Goal: Check status: Check status

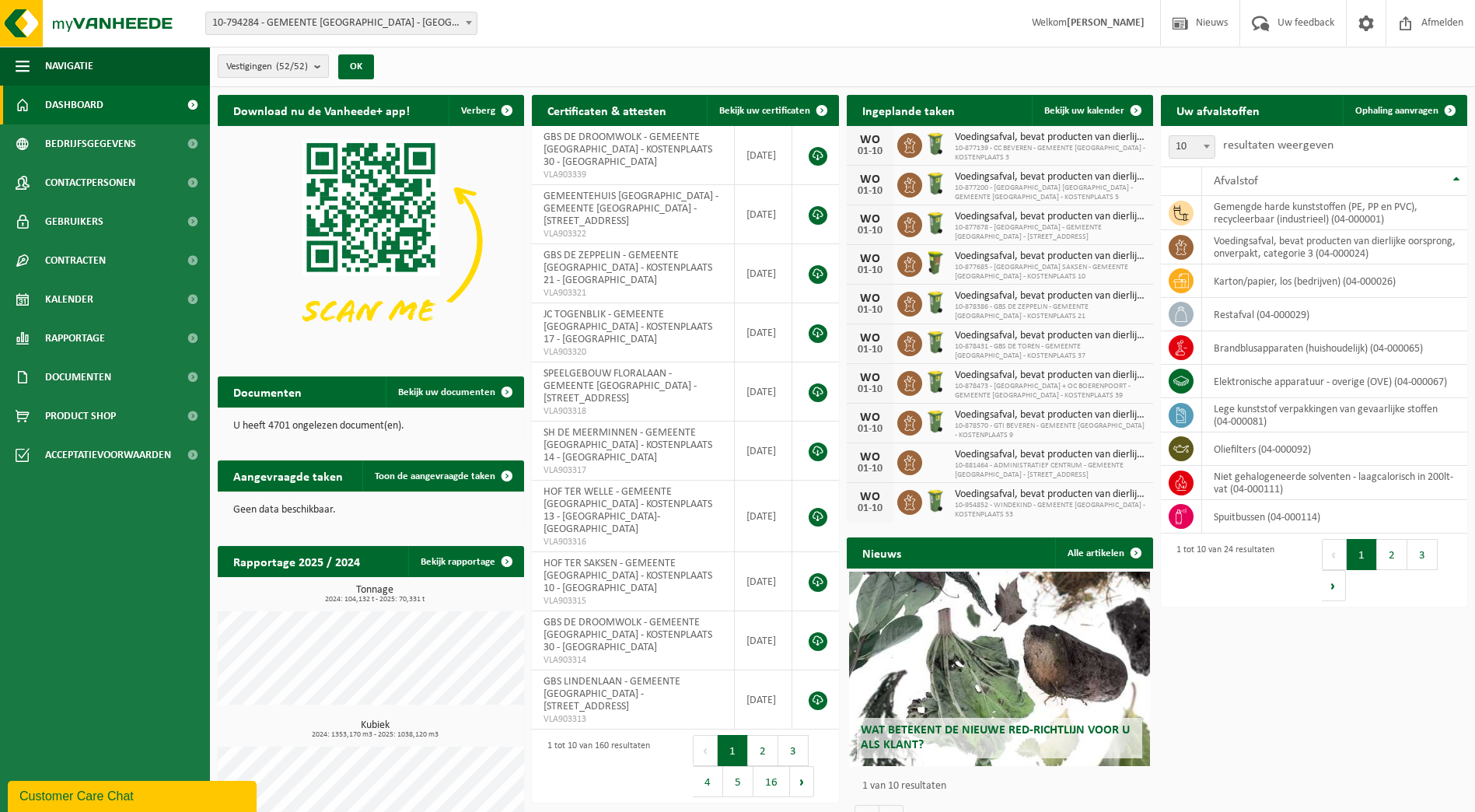
click at [319, 70] on b "submit" at bounding box center [320, 66] width 14 height 22
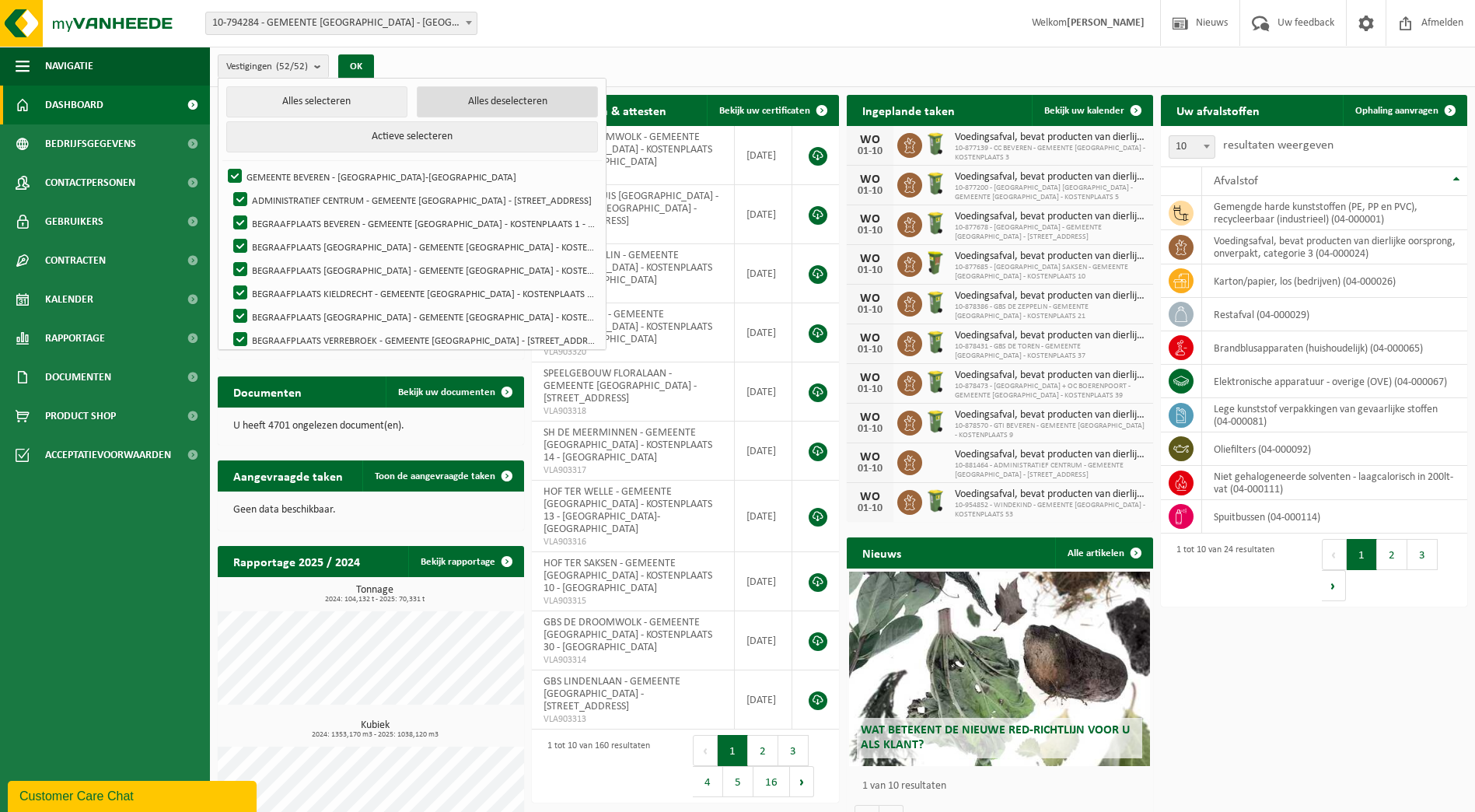
click at [428, 106] on button "Alles deselecteren" at bounding box center [507, 102] width 181 height 31
checkbox input "false"
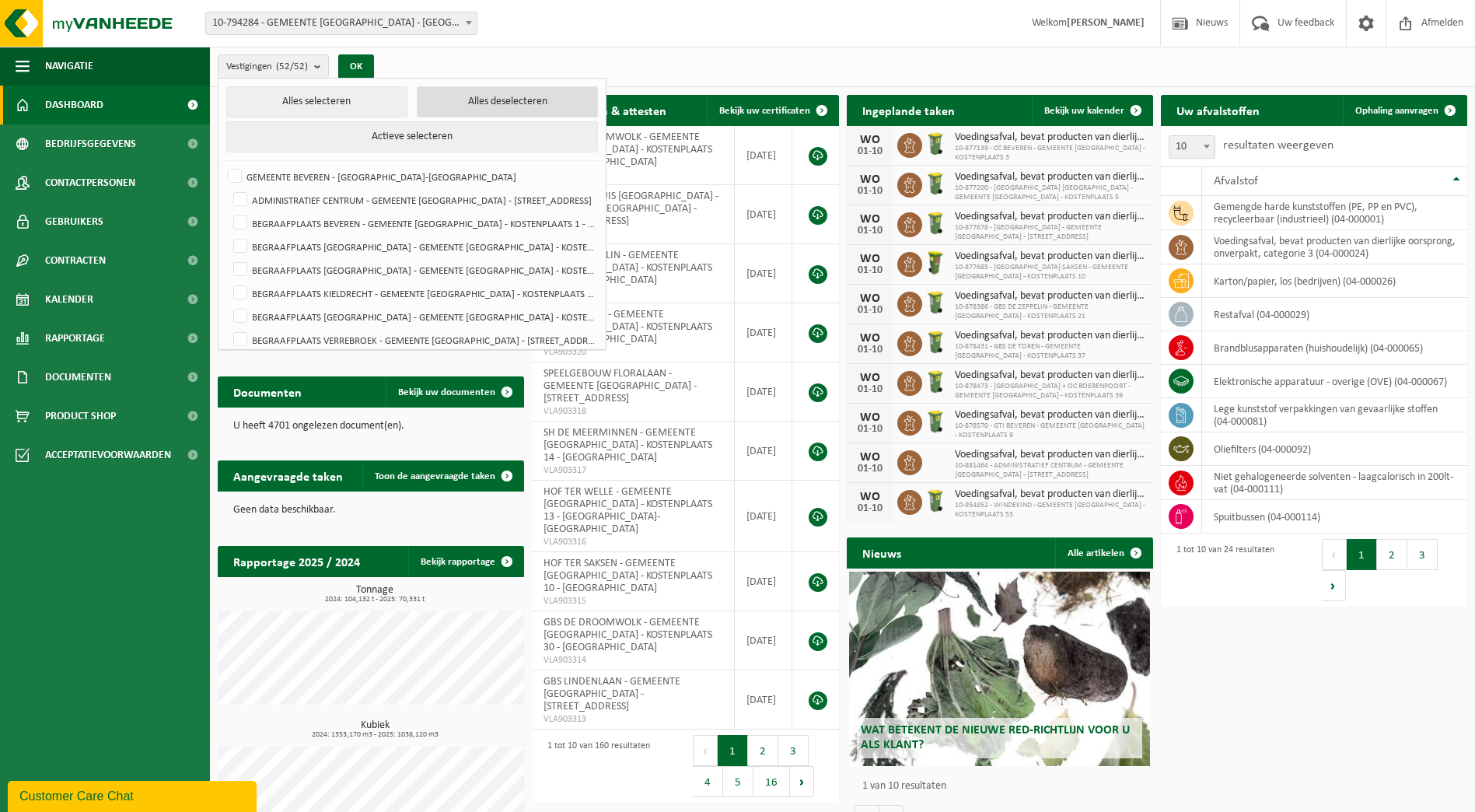
checkbox input "false"
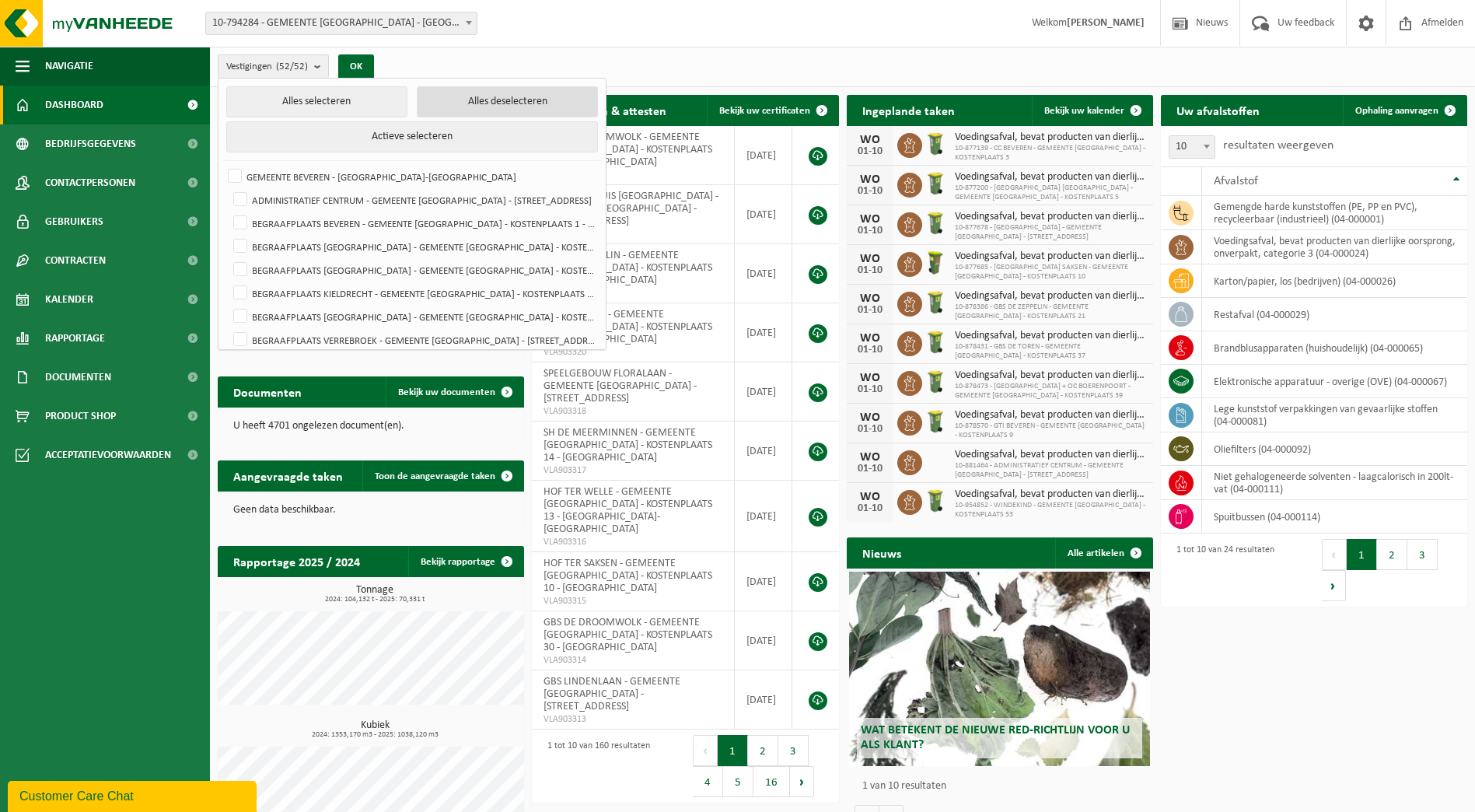
checkbox input "false"
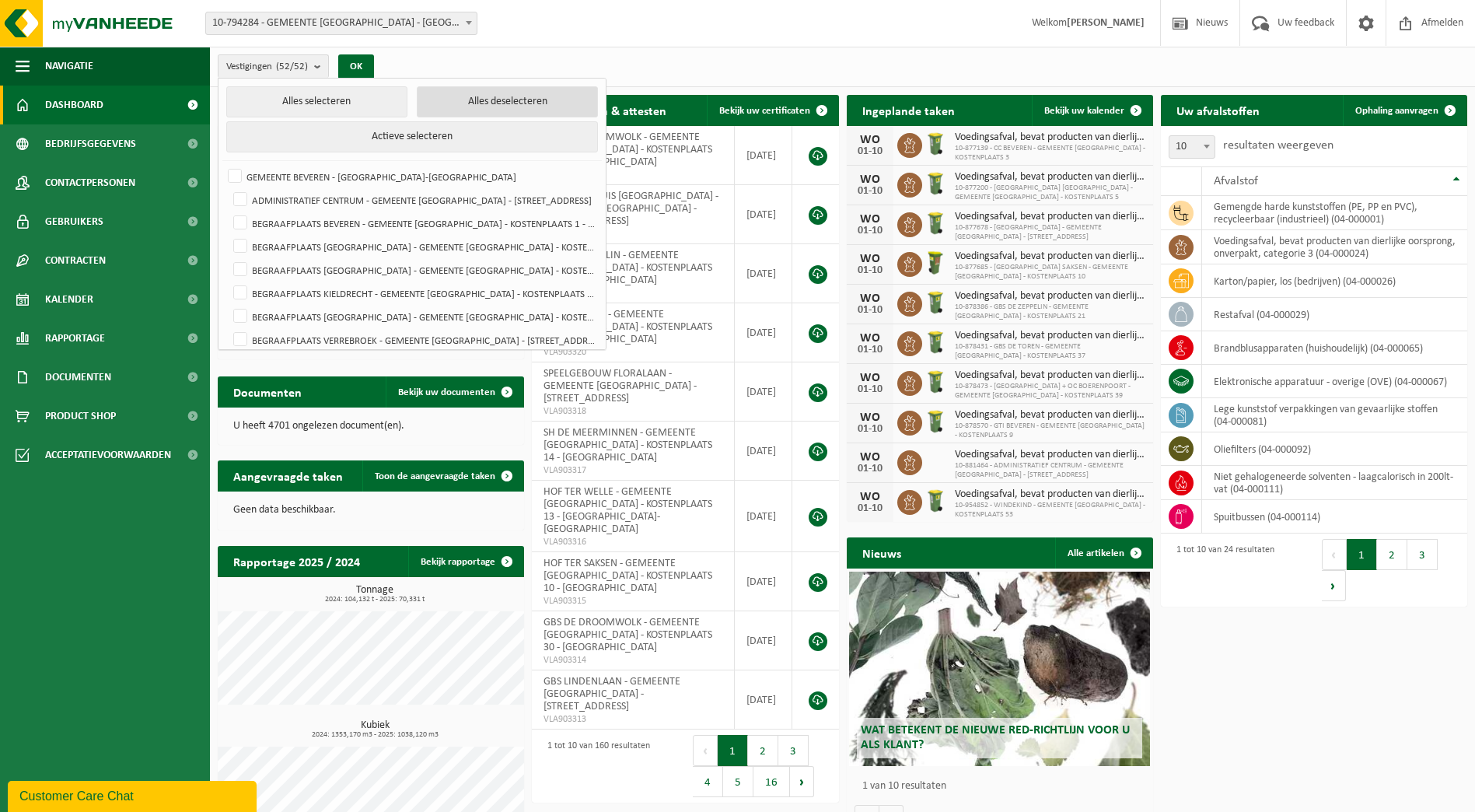
checkbox input "false"
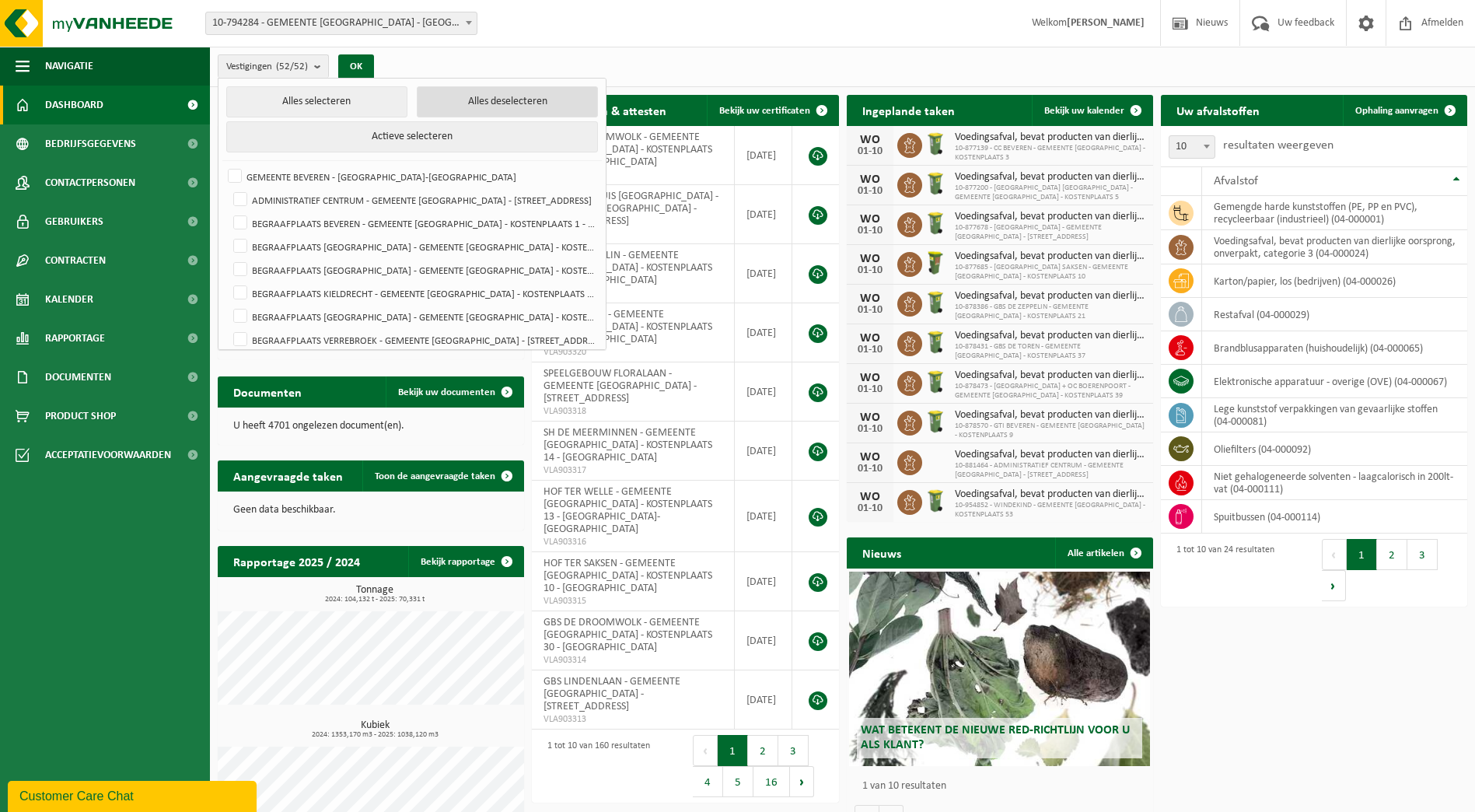
checkbox input "false"
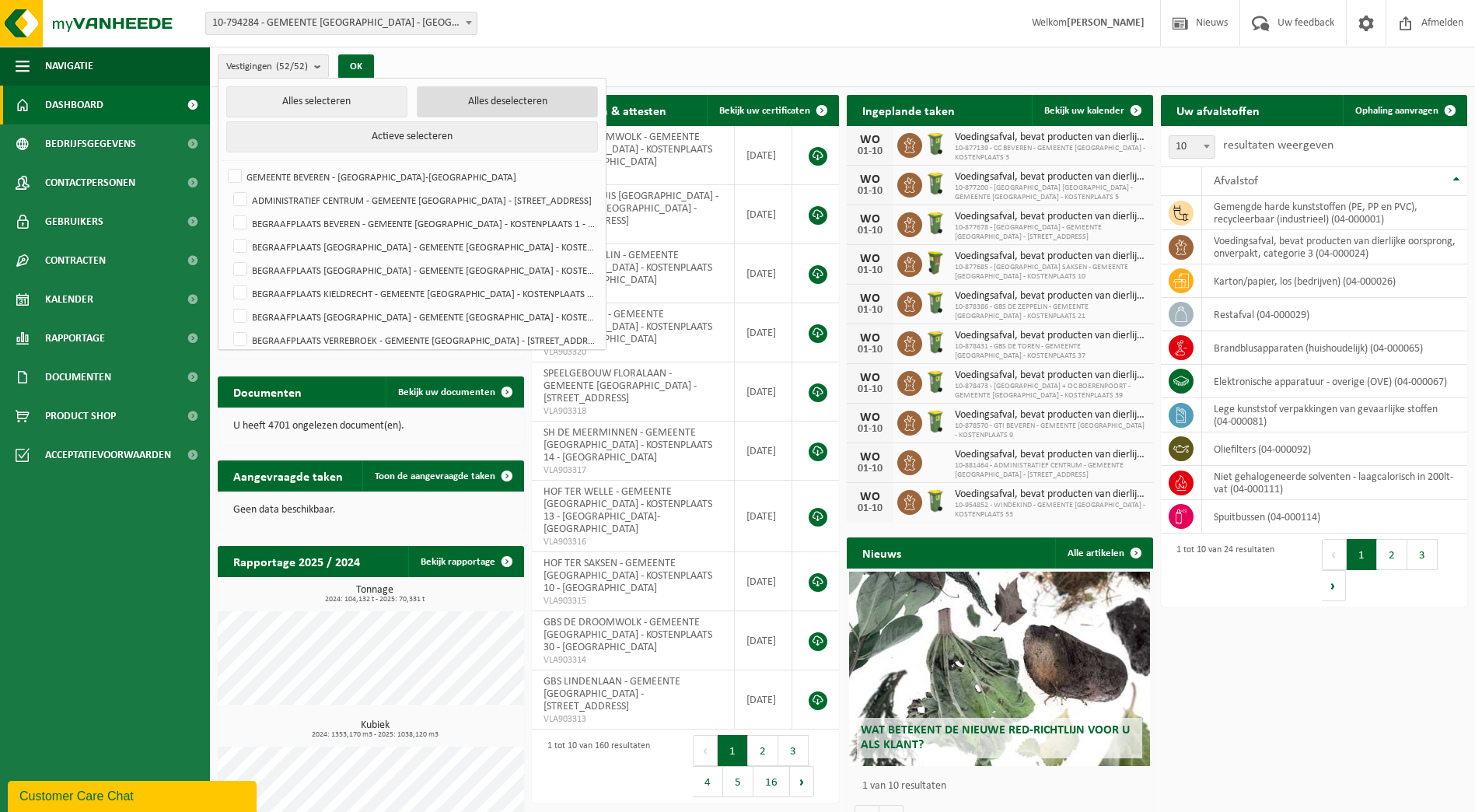
checkbox input "false"
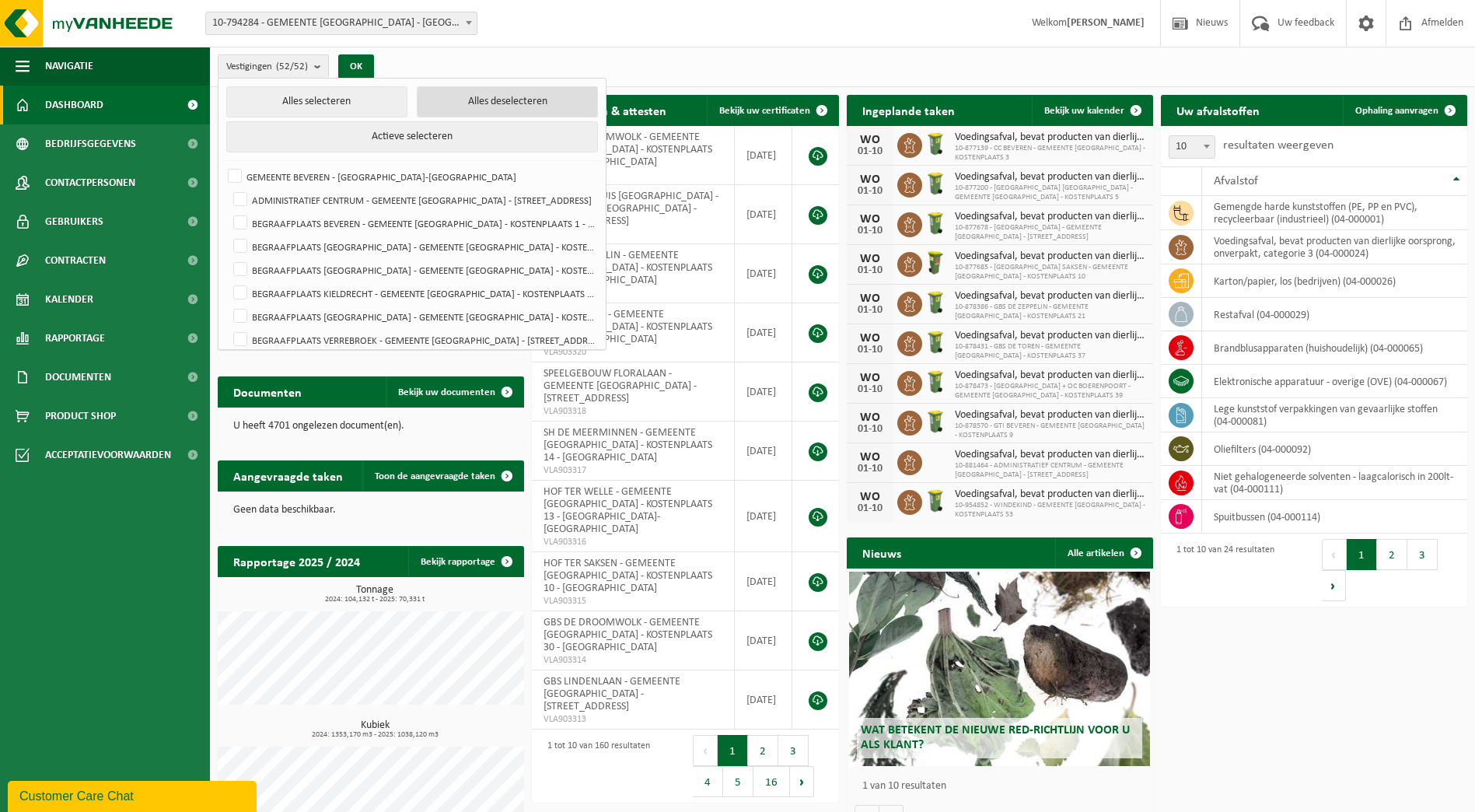
checkbox input "false"
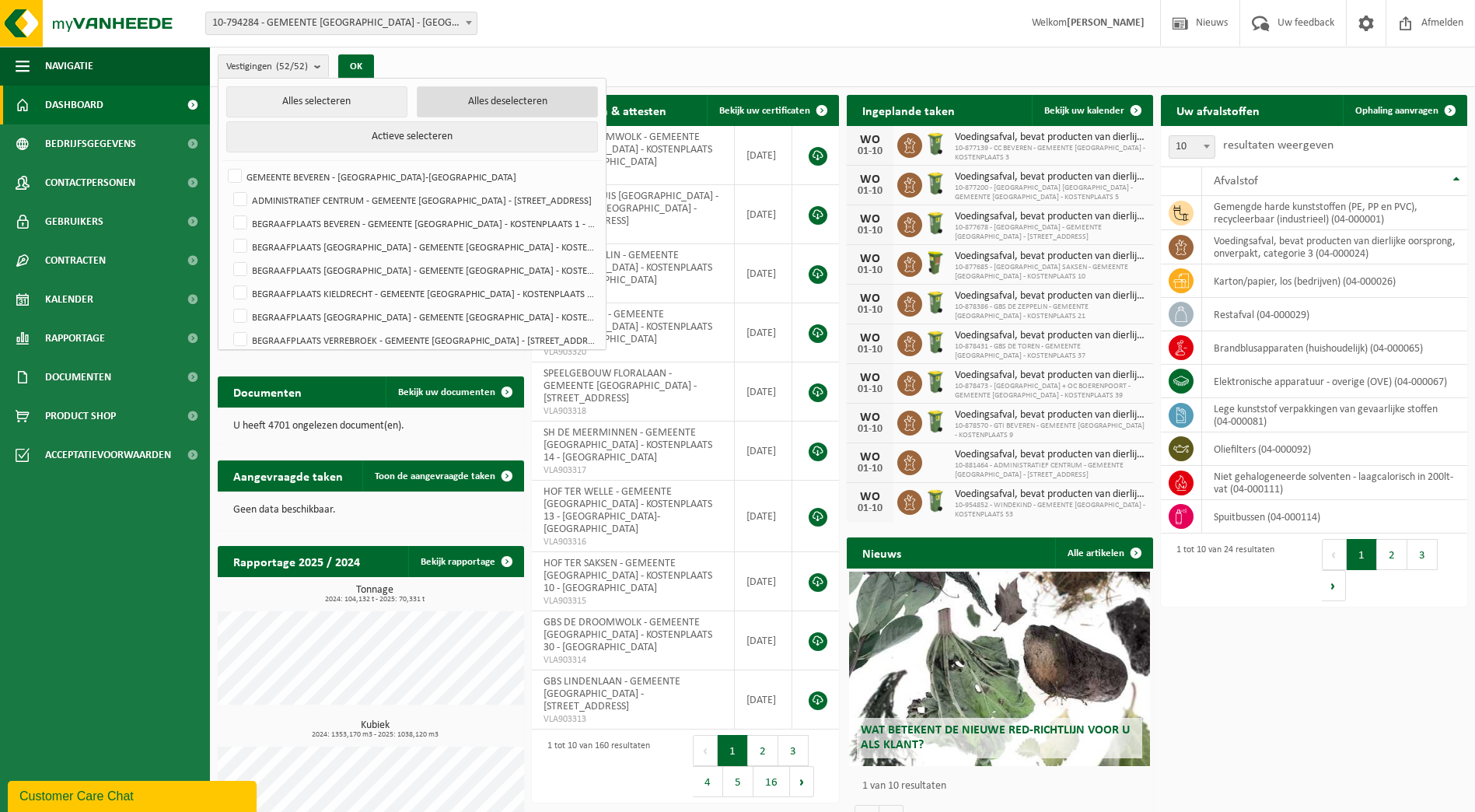
checkbox input "false"
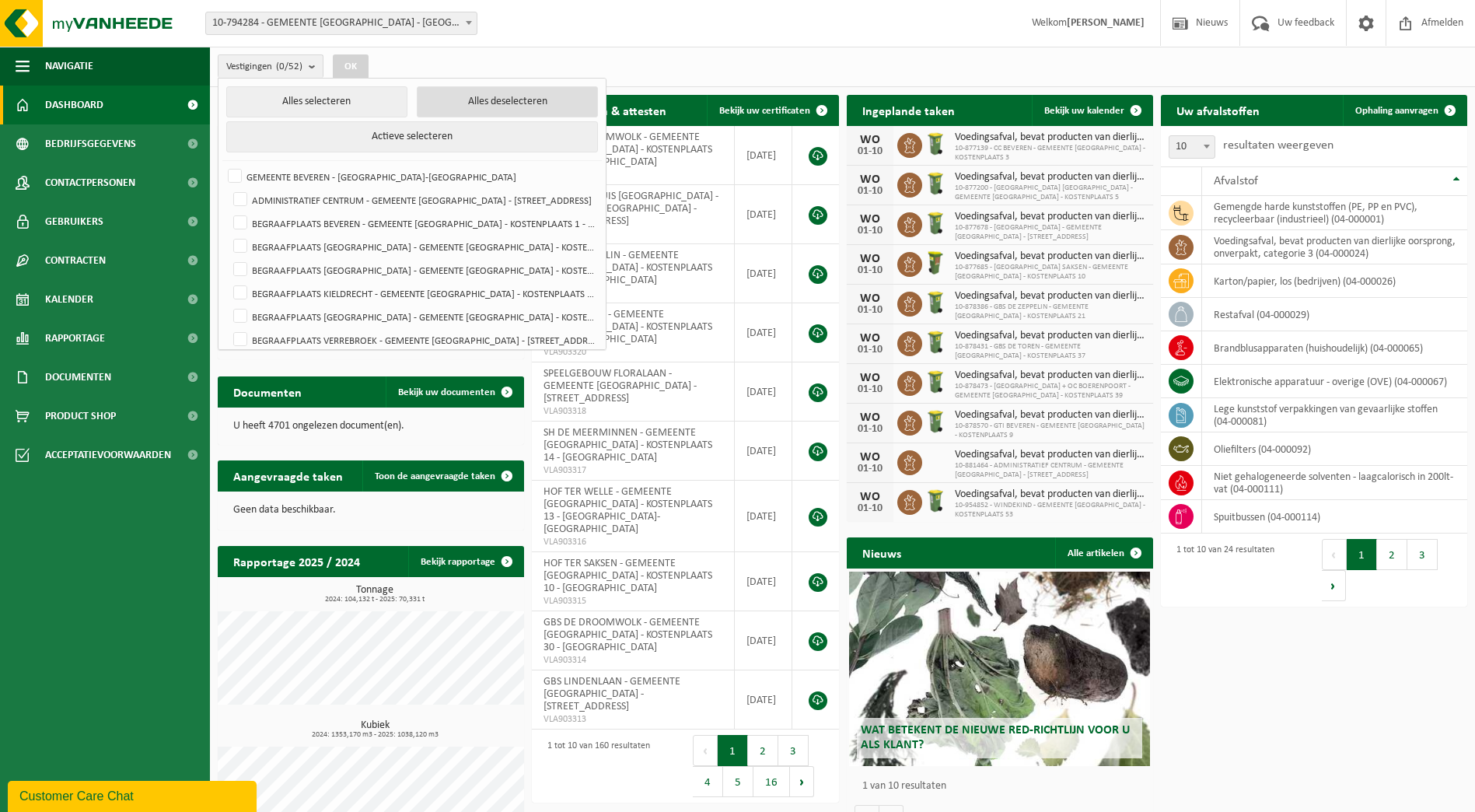
checkbox input "false"
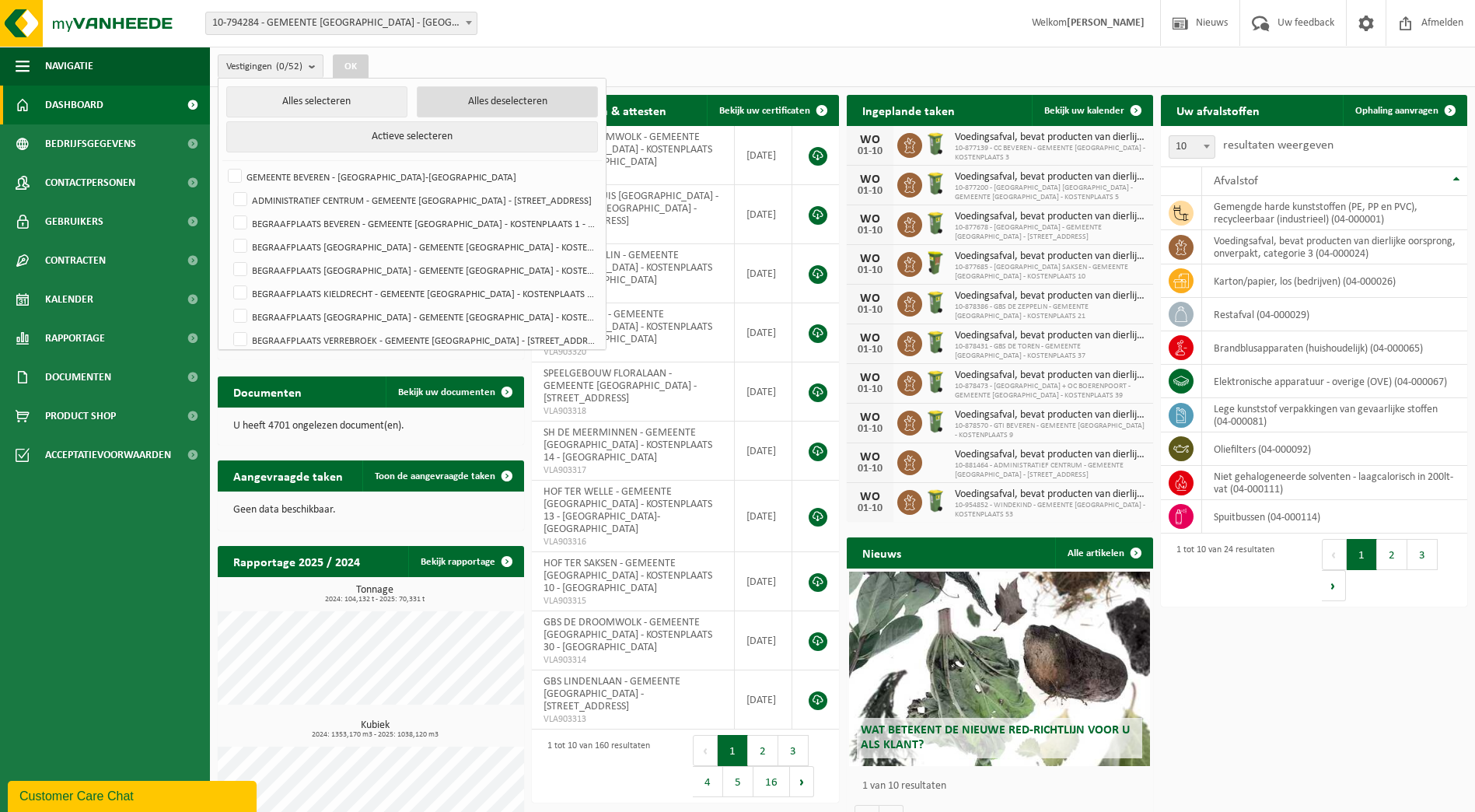
checkbox input "false"
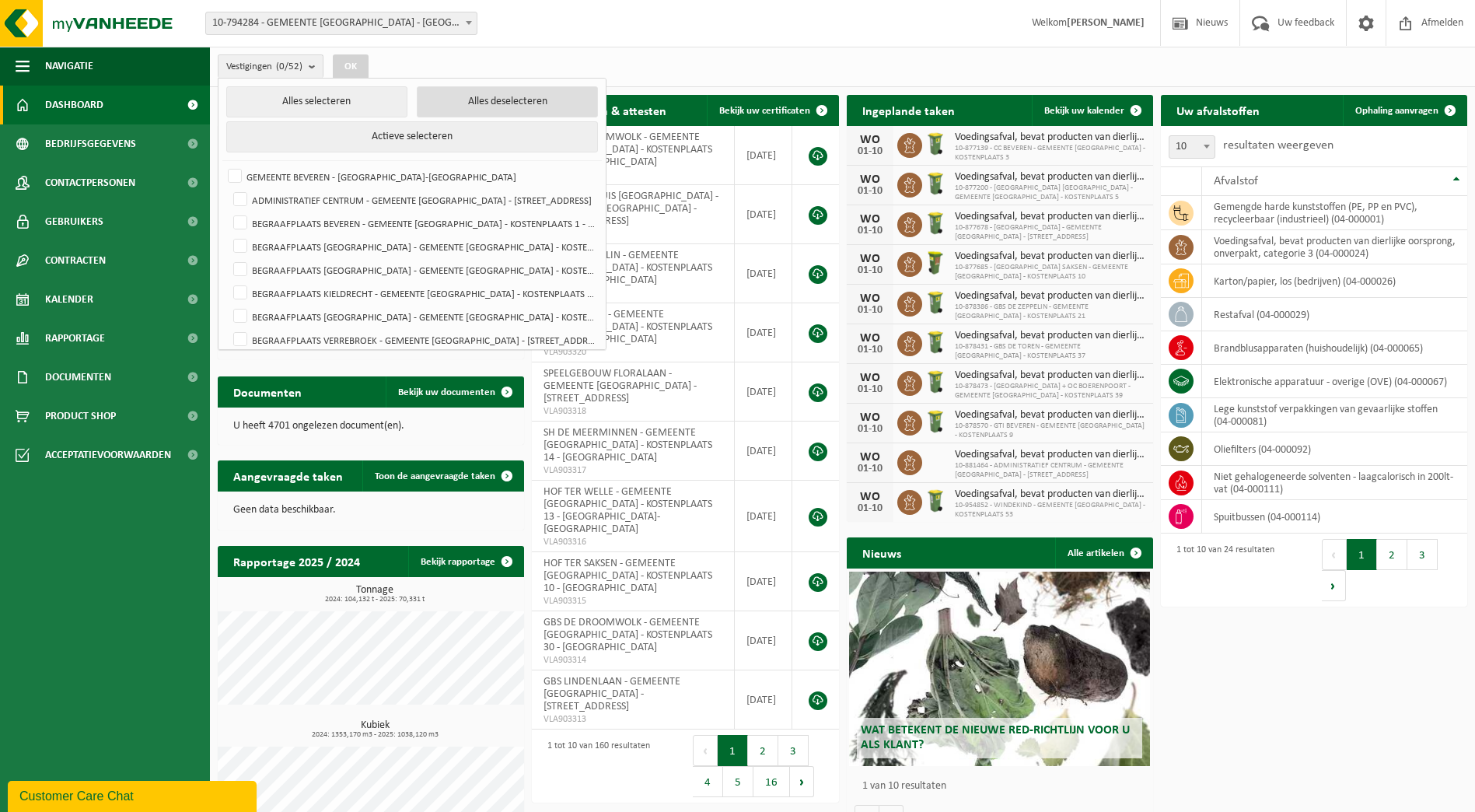
checkbox input "false"
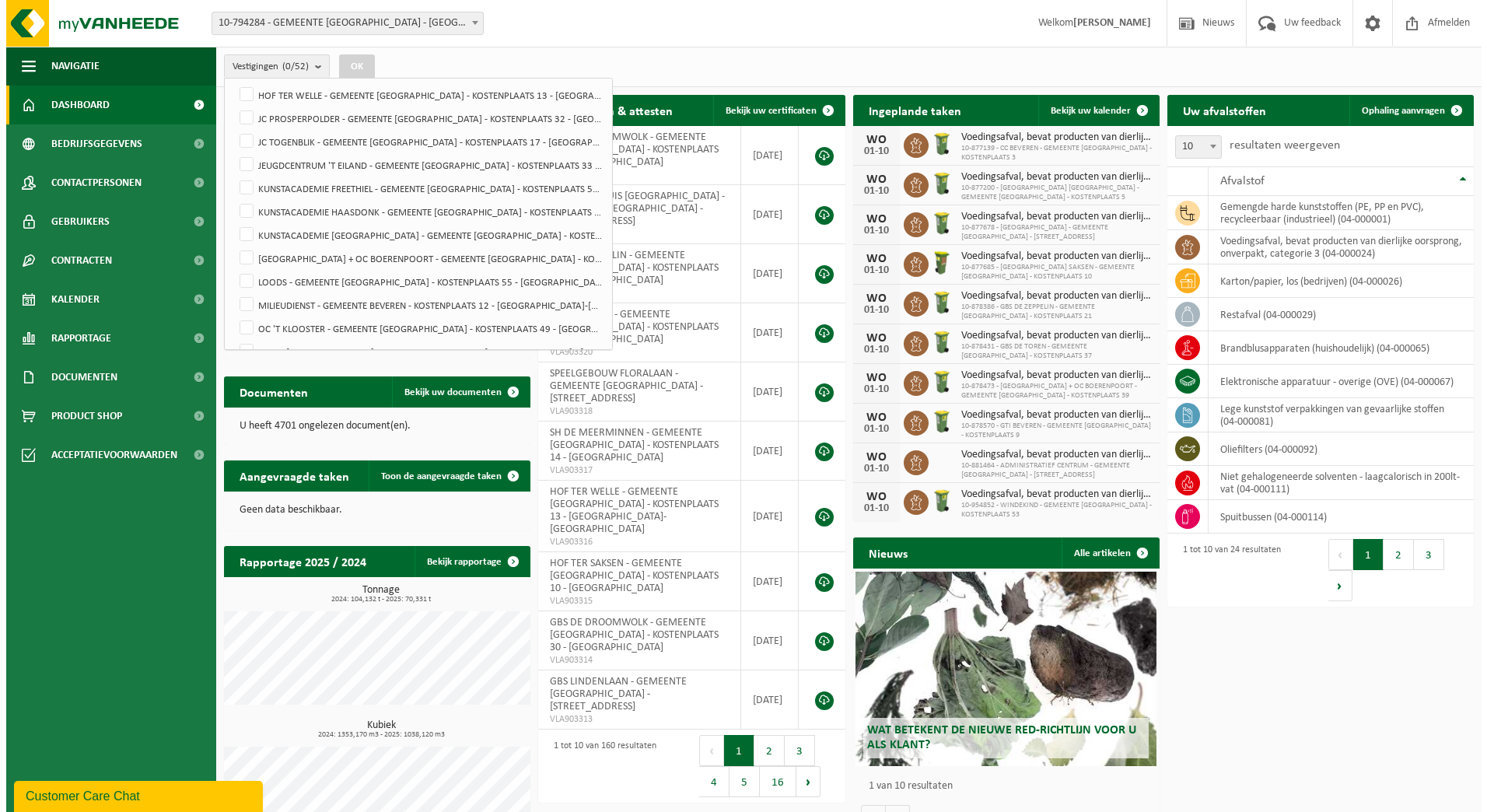
scroll to position [699, 0]
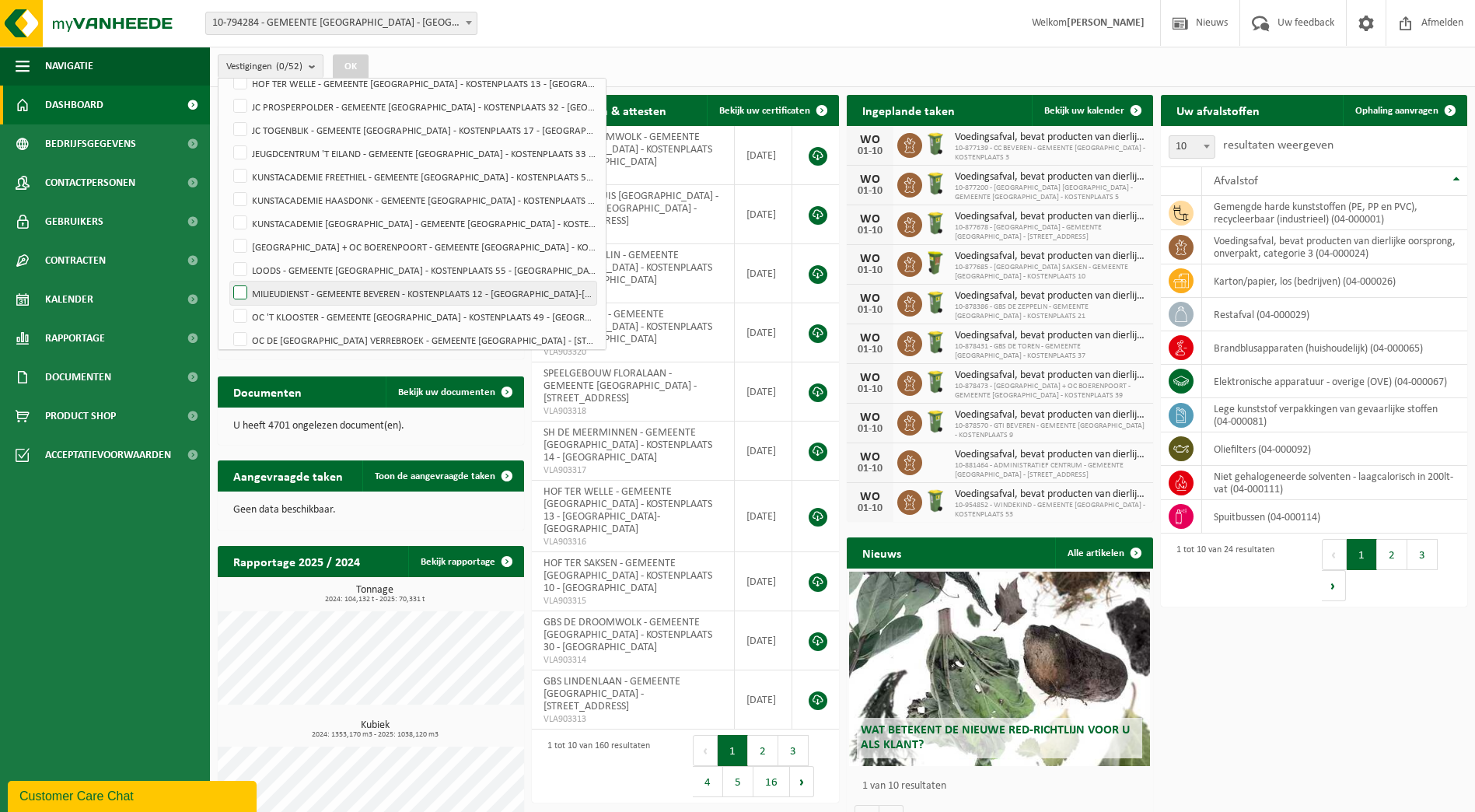
click at [386, 293] on label "MILIEUDIENST - GEMEENTE BEVEREN - KOSTENPLAATS 12 - [GEOGRAPHIC_DATA]-[GEOGRAPH…" at bounding box center [413, 293] width 366 height 24
click at [228, 281] on input "MILIEUDIENST - GEMEENTE BEVEREN - KOSTENPLAATS 12 - [GEOGRAPHIC_DATA]-[GEOGRAPH…" at bounding box center [227, 281] width 1 height 1
checkbox input "true"
click at [356, 63] on button "OK" at bounding box center [350, 66] width 35 height 25
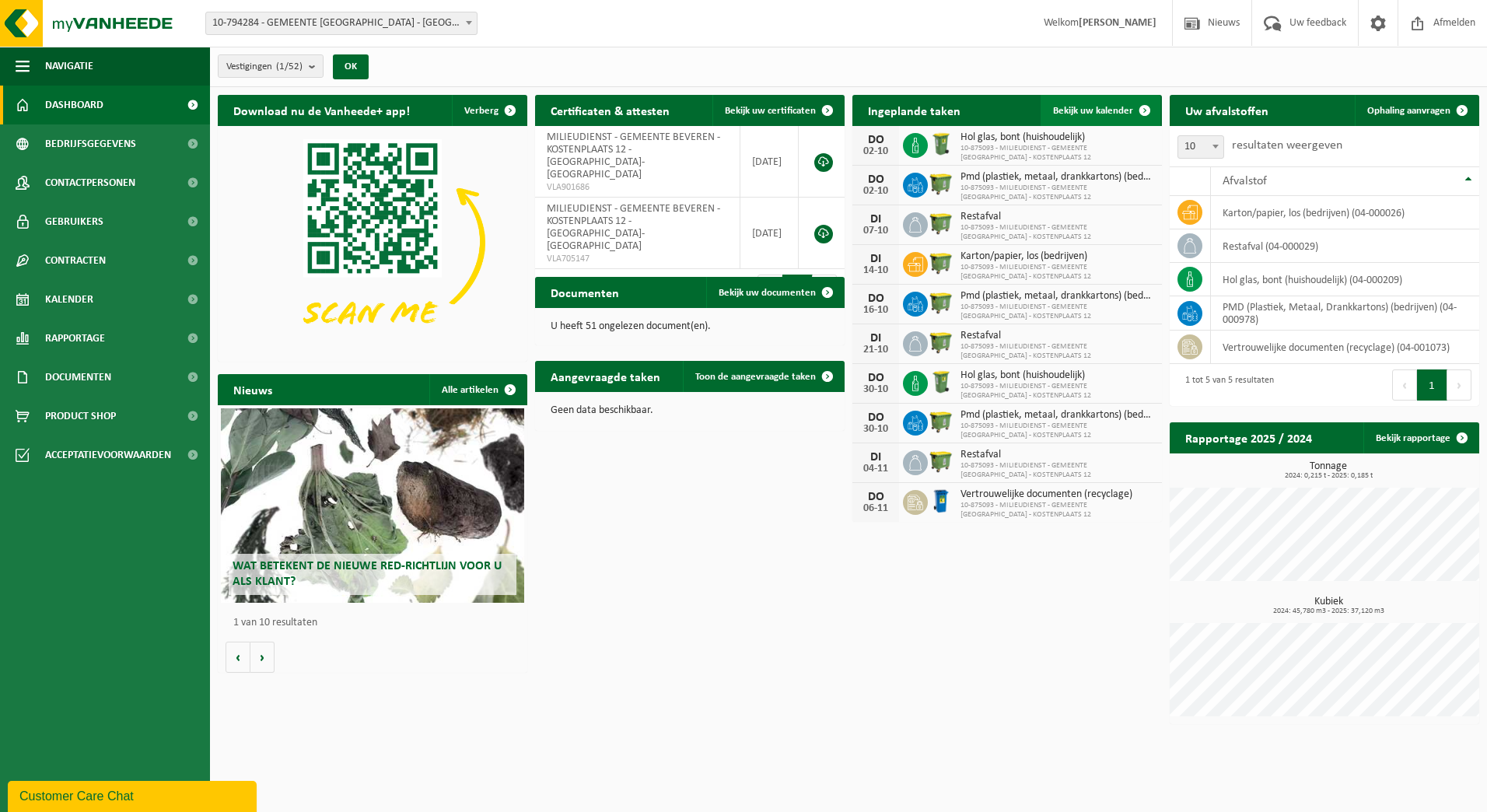
click at [1123, 110] on span "Bekijk uw kalender" at bounding box center [1093, 110] width 80 height 10
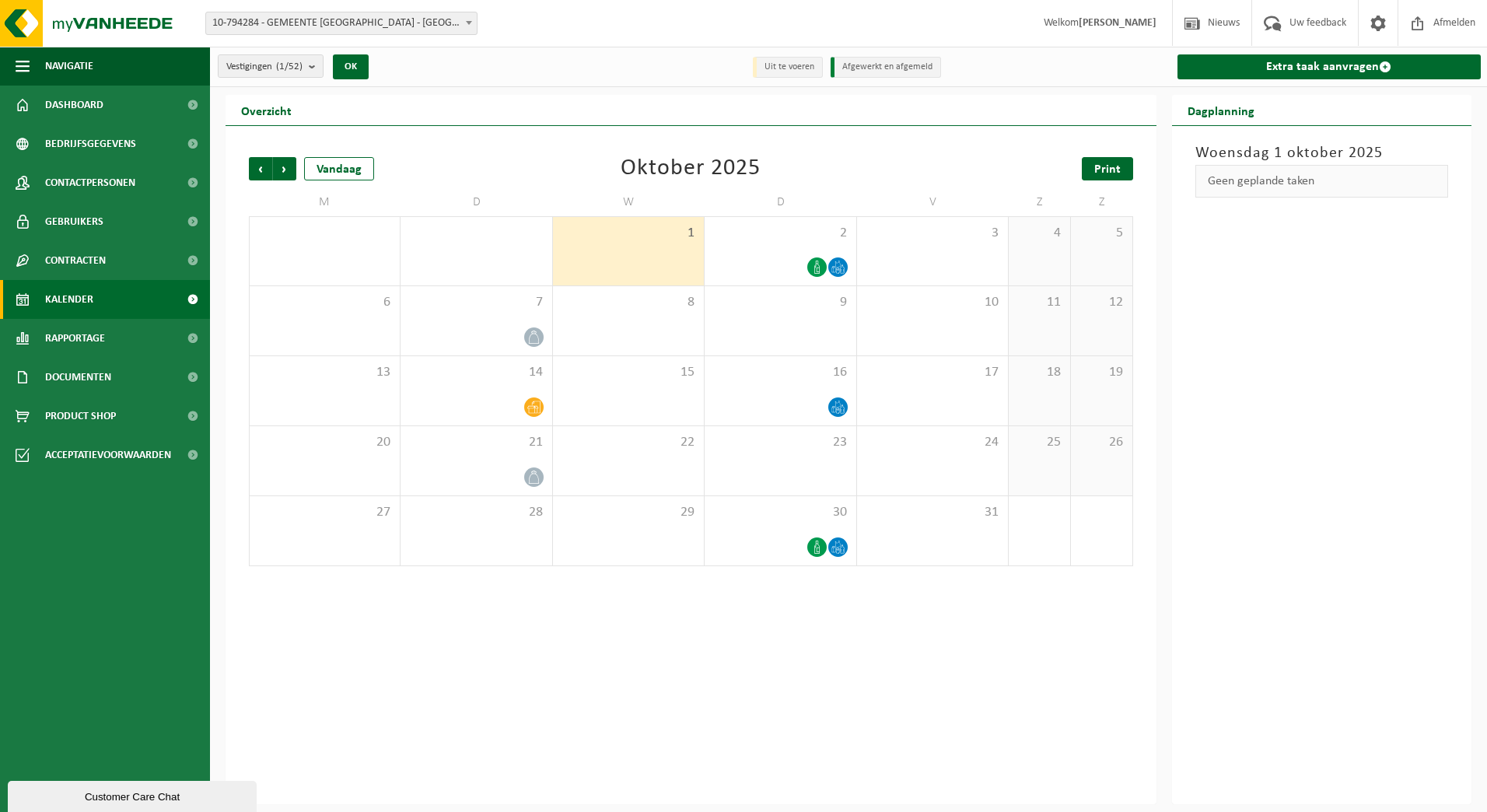
click at [1120, 164] on link "Print" at bounding box center [1107, 169] width 51 height 24
click at [755, 276] on div "2" at bounding box center [780, 251] width 151 height 68
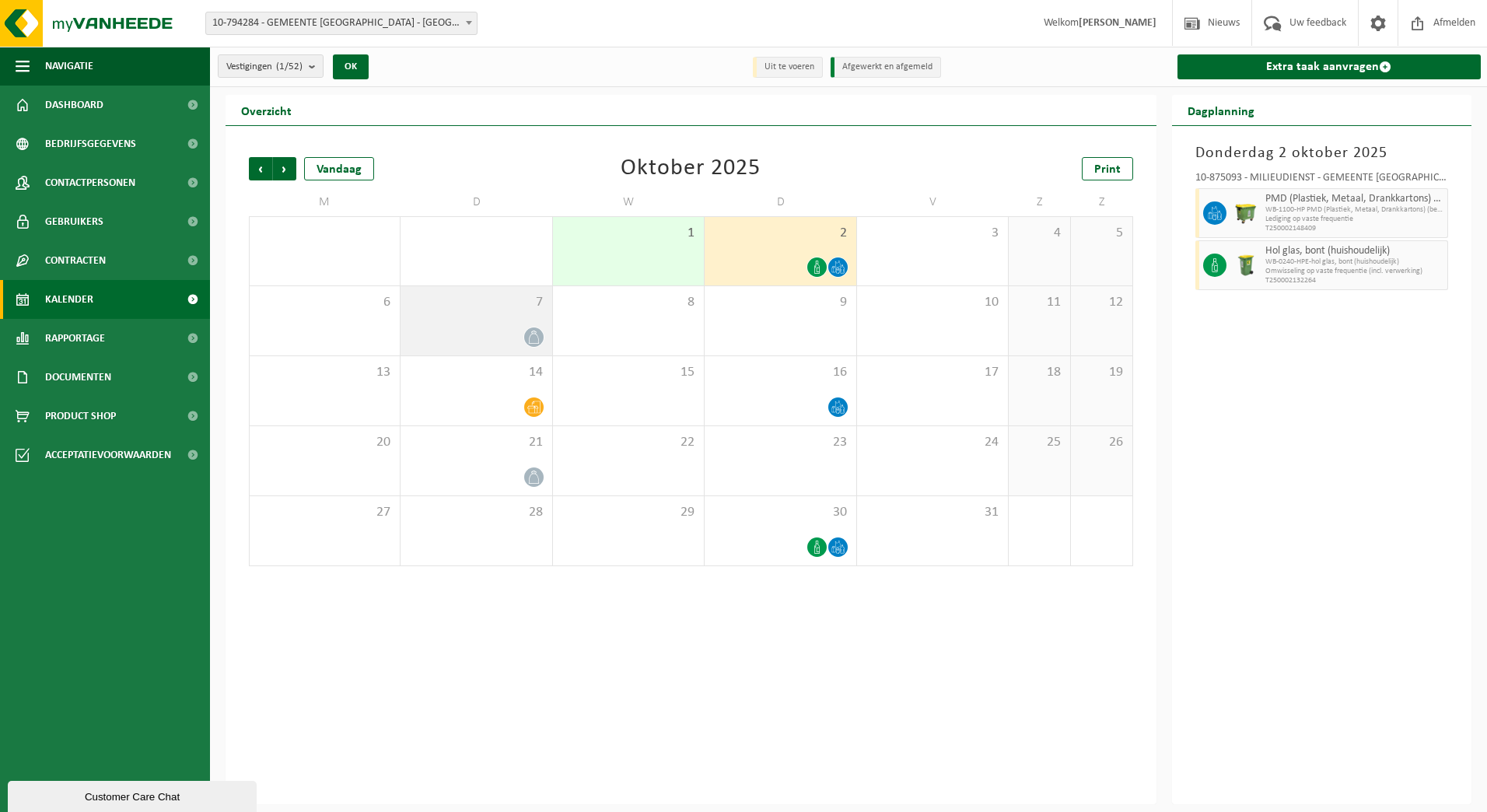
click at [488, 334] on div at bounding box center [476, 336] width 136 height 21
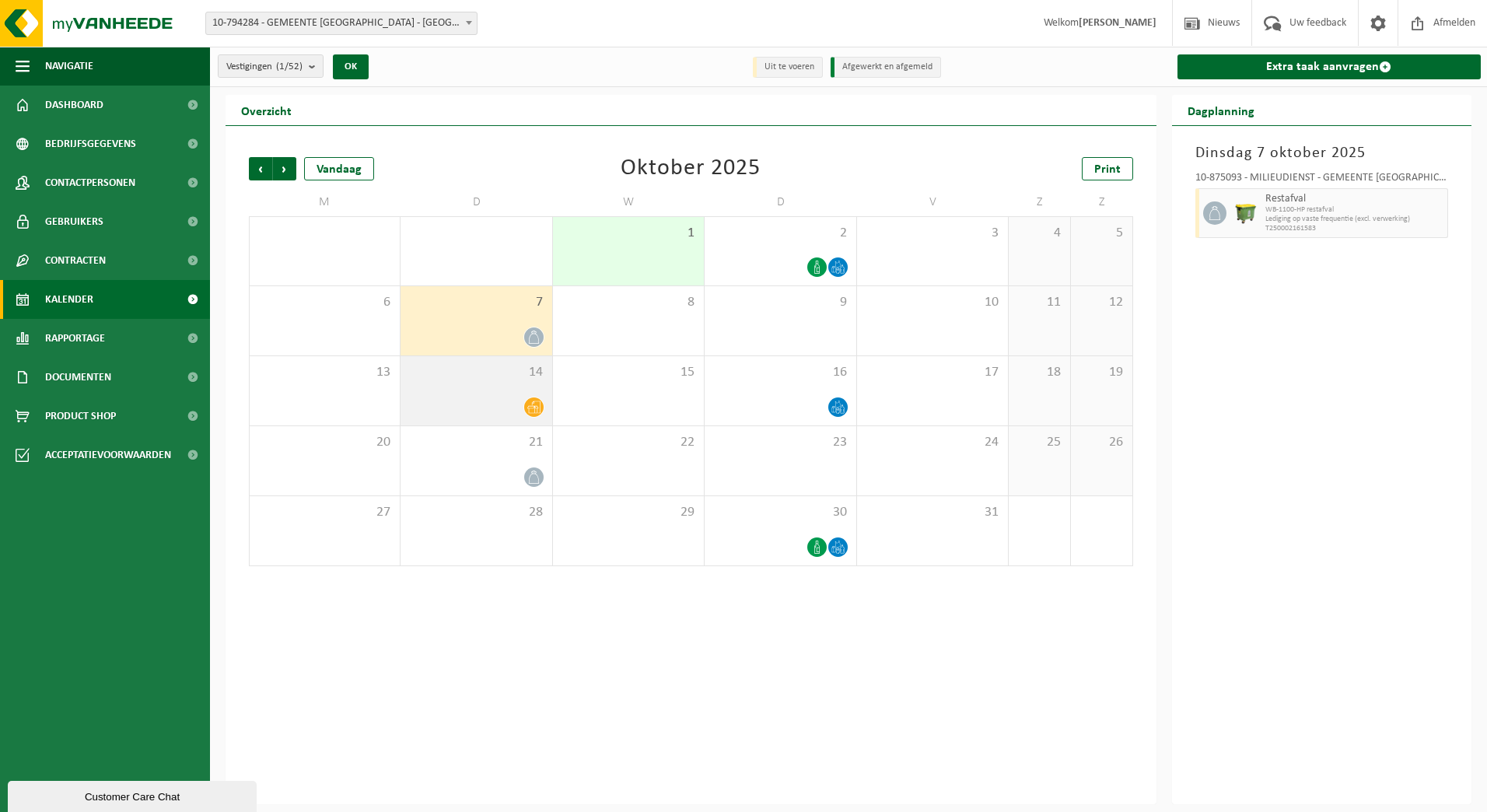
click at [483, 386] on div "14" at bounding box center [476, 391] width 151 height 69
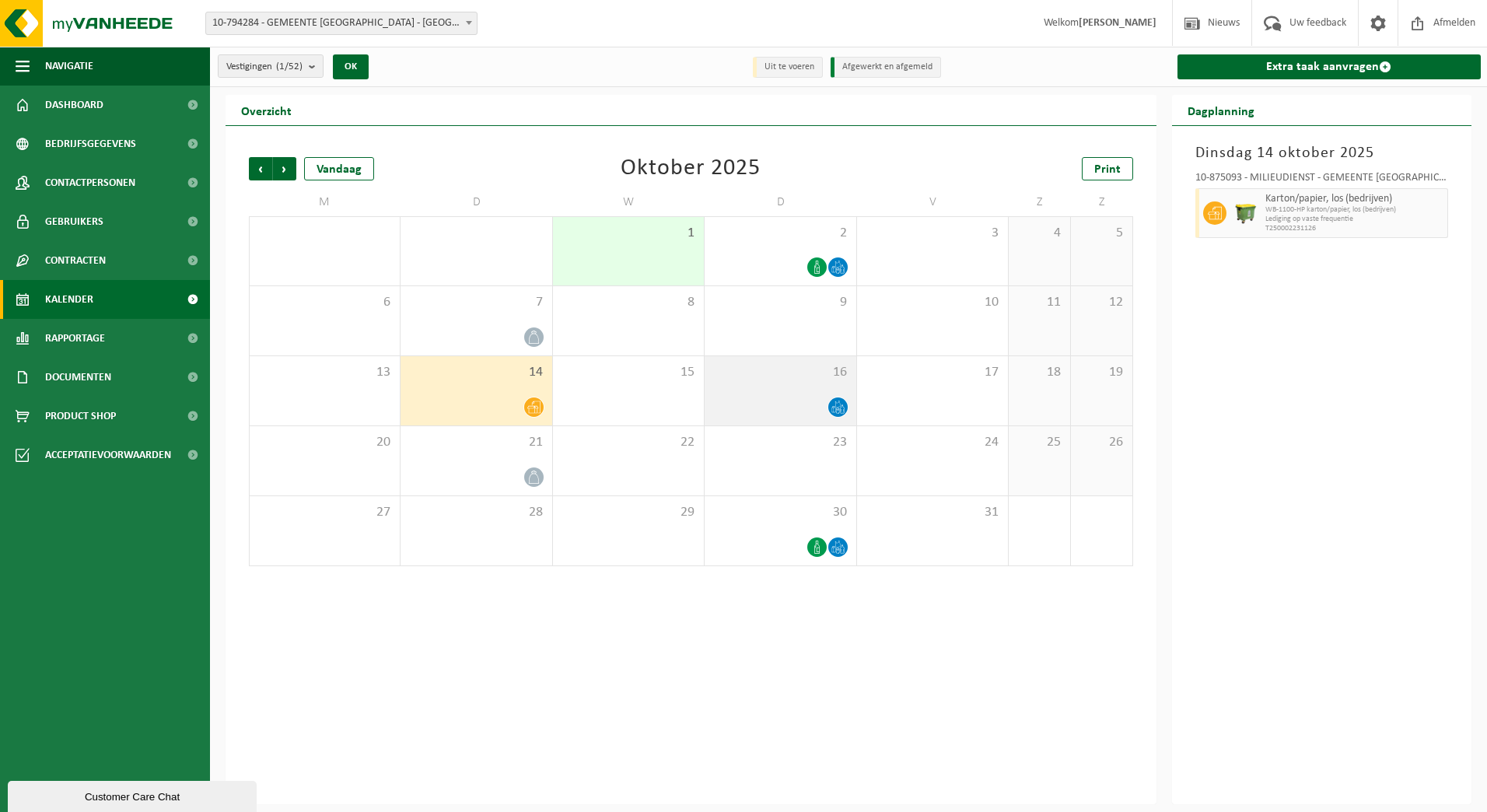
click at [798, 390] on div "16" at bounding box center [780, 391] width 151 height 69
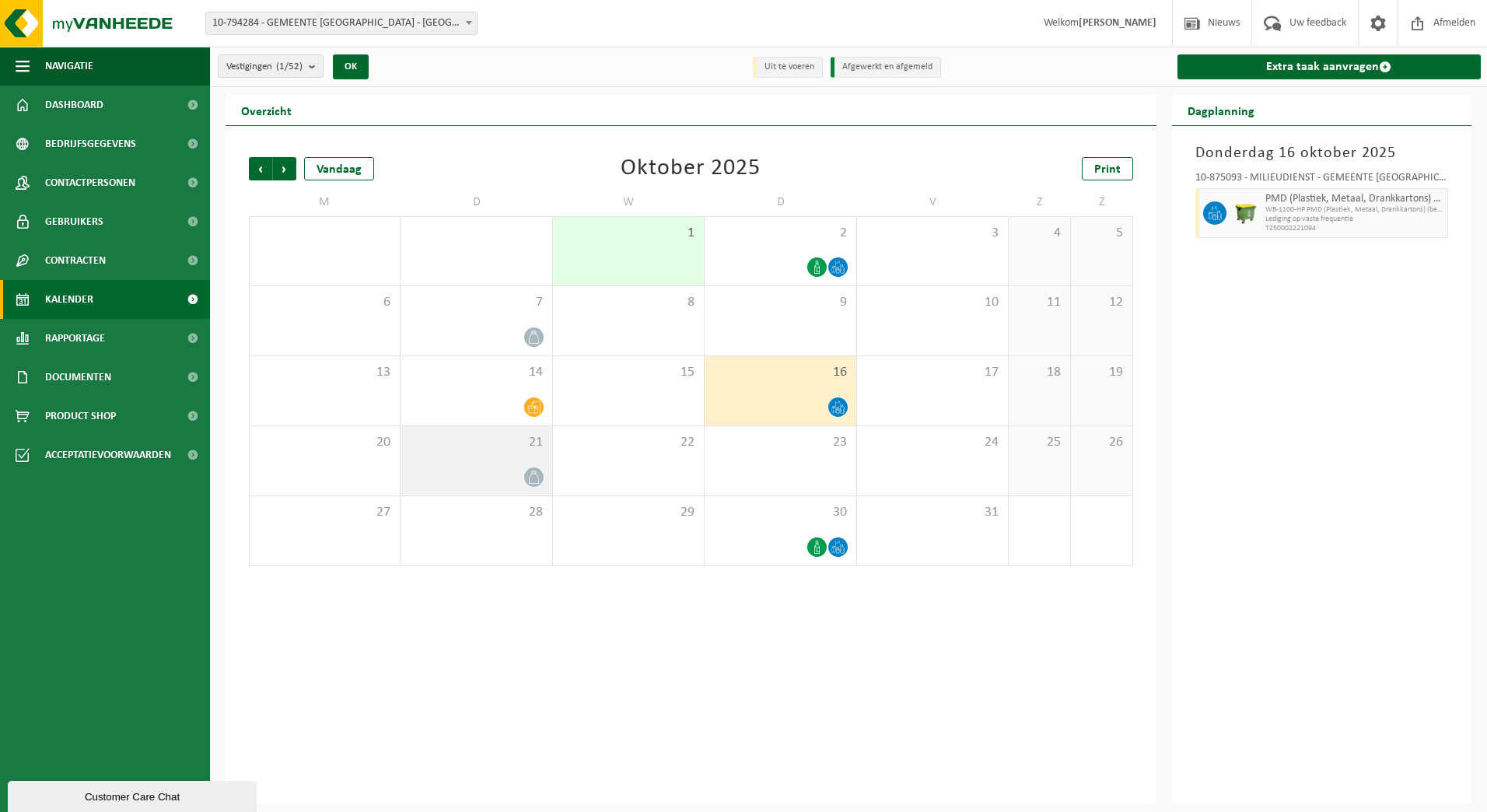
click at [480, 473] on div at bounding box center [476, 476] width 136 height 21
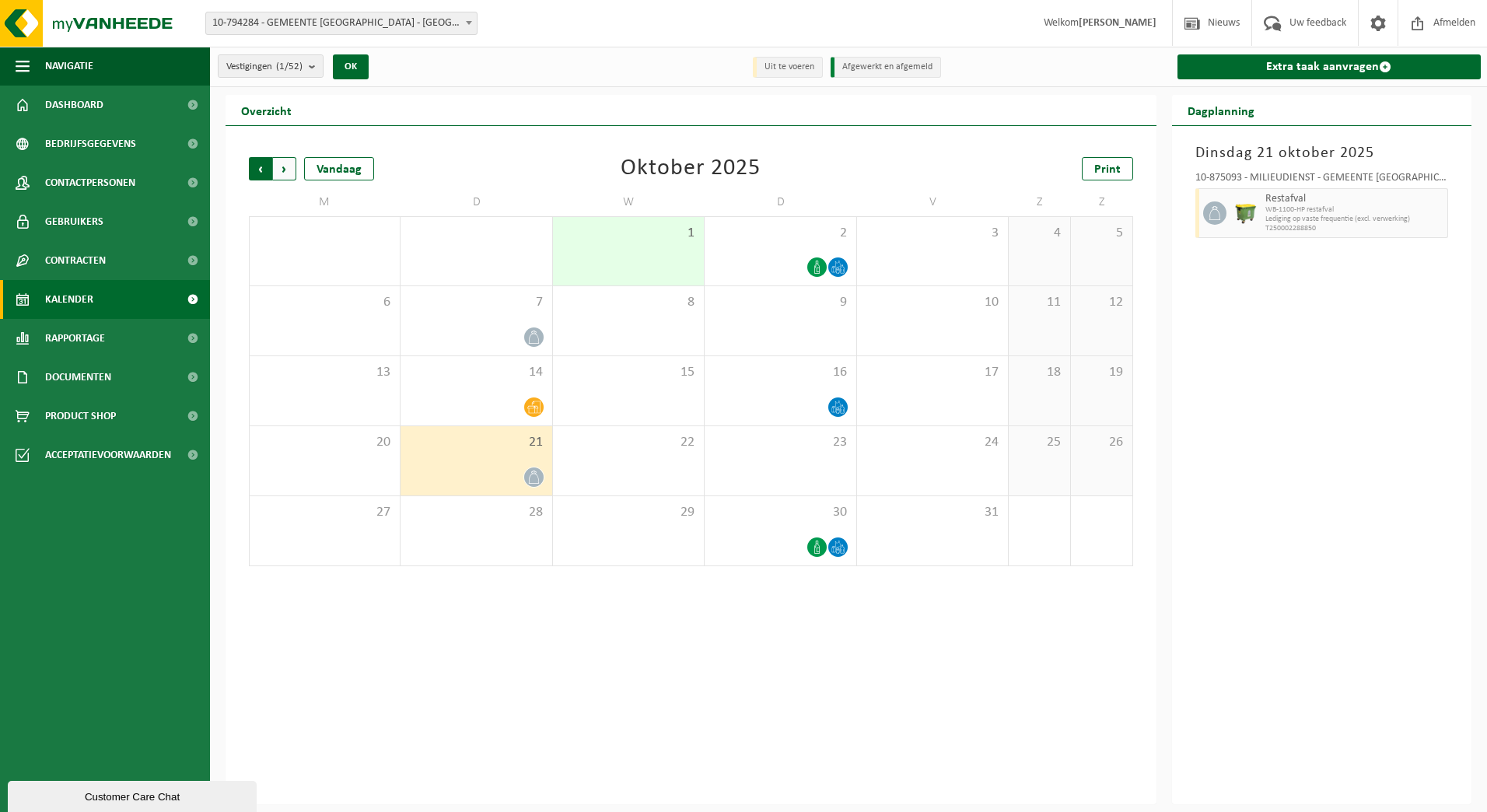
click at [287, 168] on span "Volgende" at bounding box center [285, 169] width 24 height 24
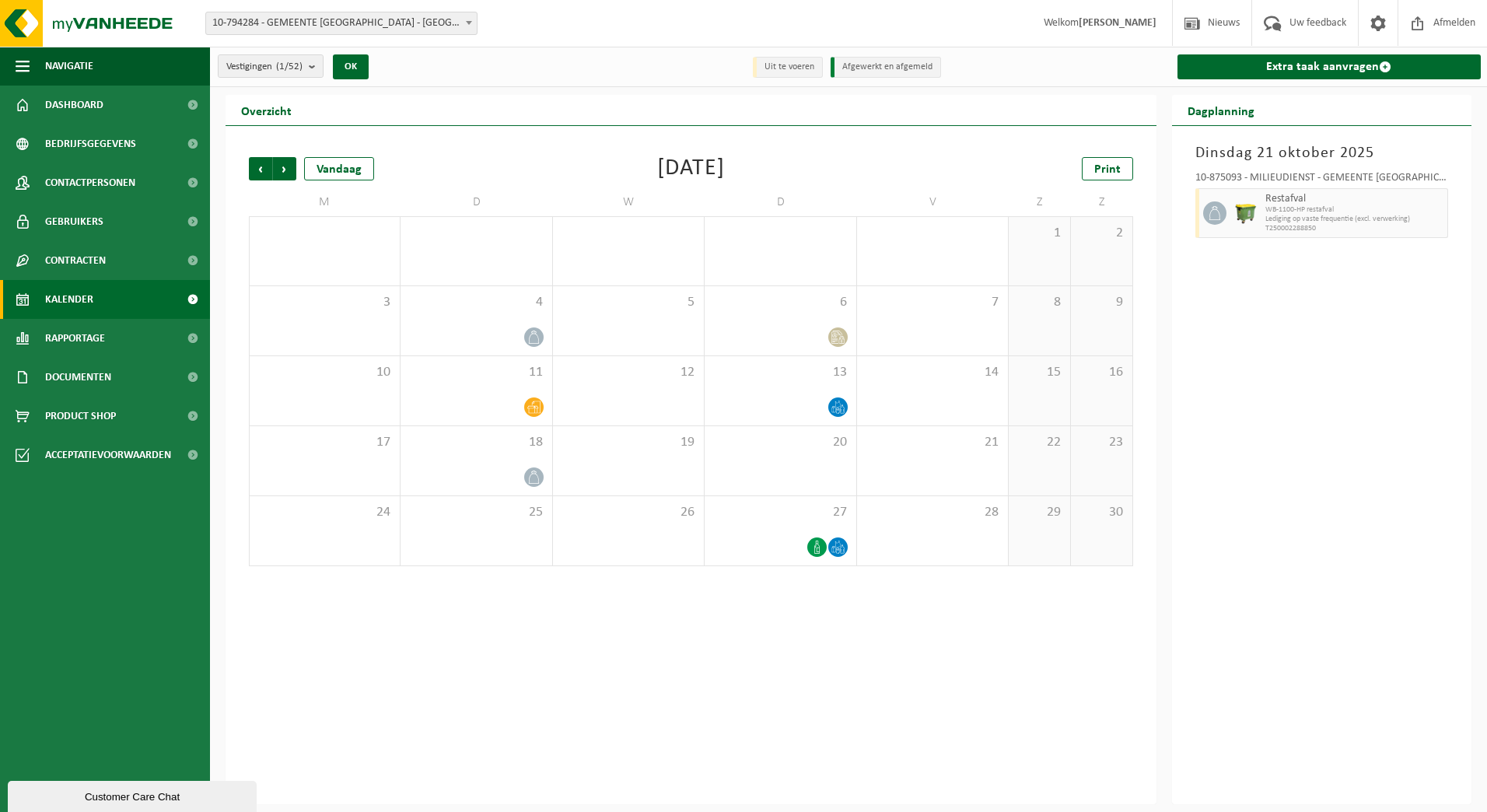
click at [287, 168] on span "Volgende" at bounding box center [285, 169] width 24 height 24
click at [265, 174] on span "Vorige" at bounding box center [261, 169] width 24 height 24
click at [266, 166] on span "Vorige" at bounding box center [261, 169] width 24 height 24
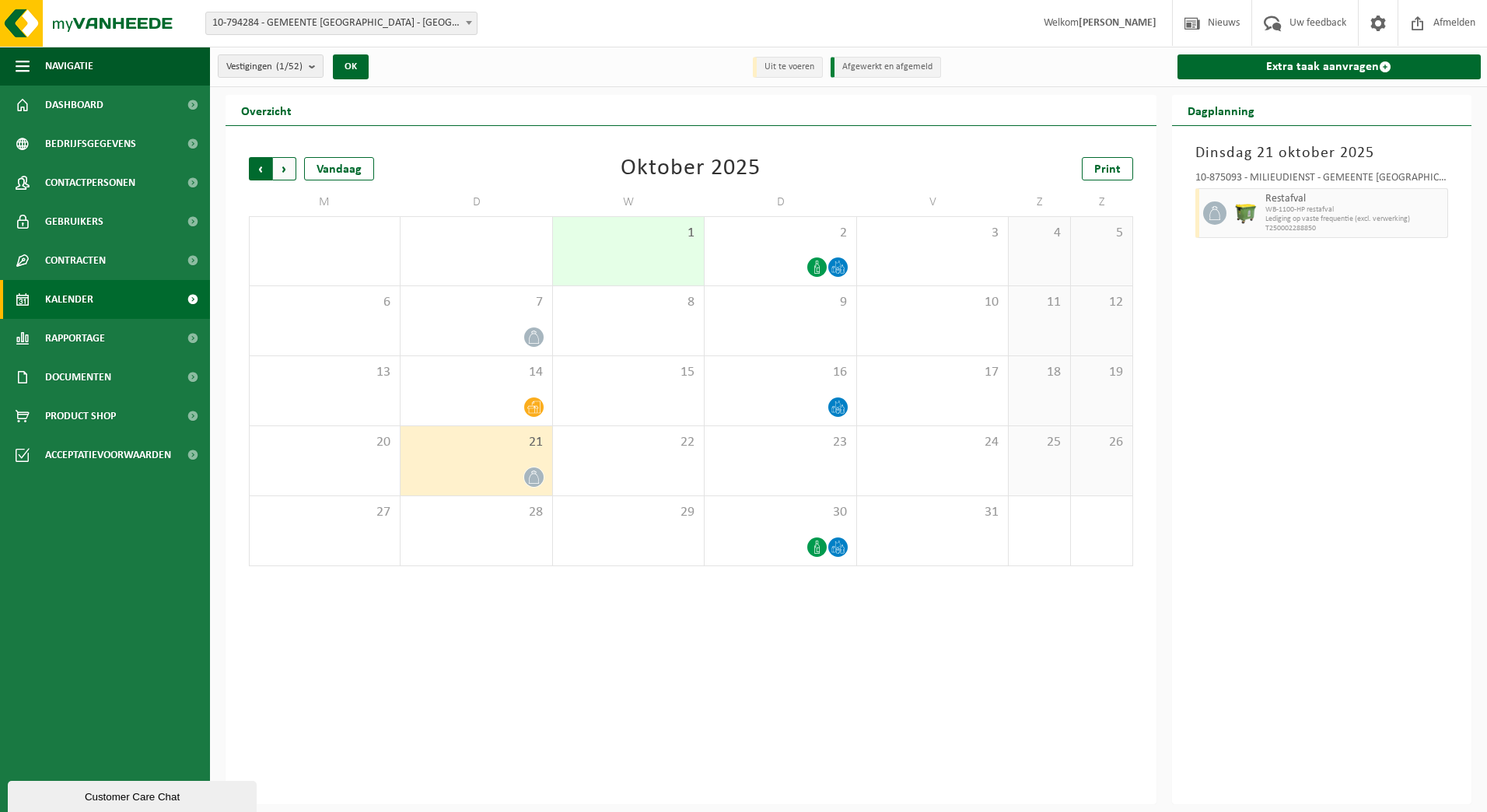
click at [290, 170] on span "Volgende" at bounding box center [285, 169] width 24 height 24
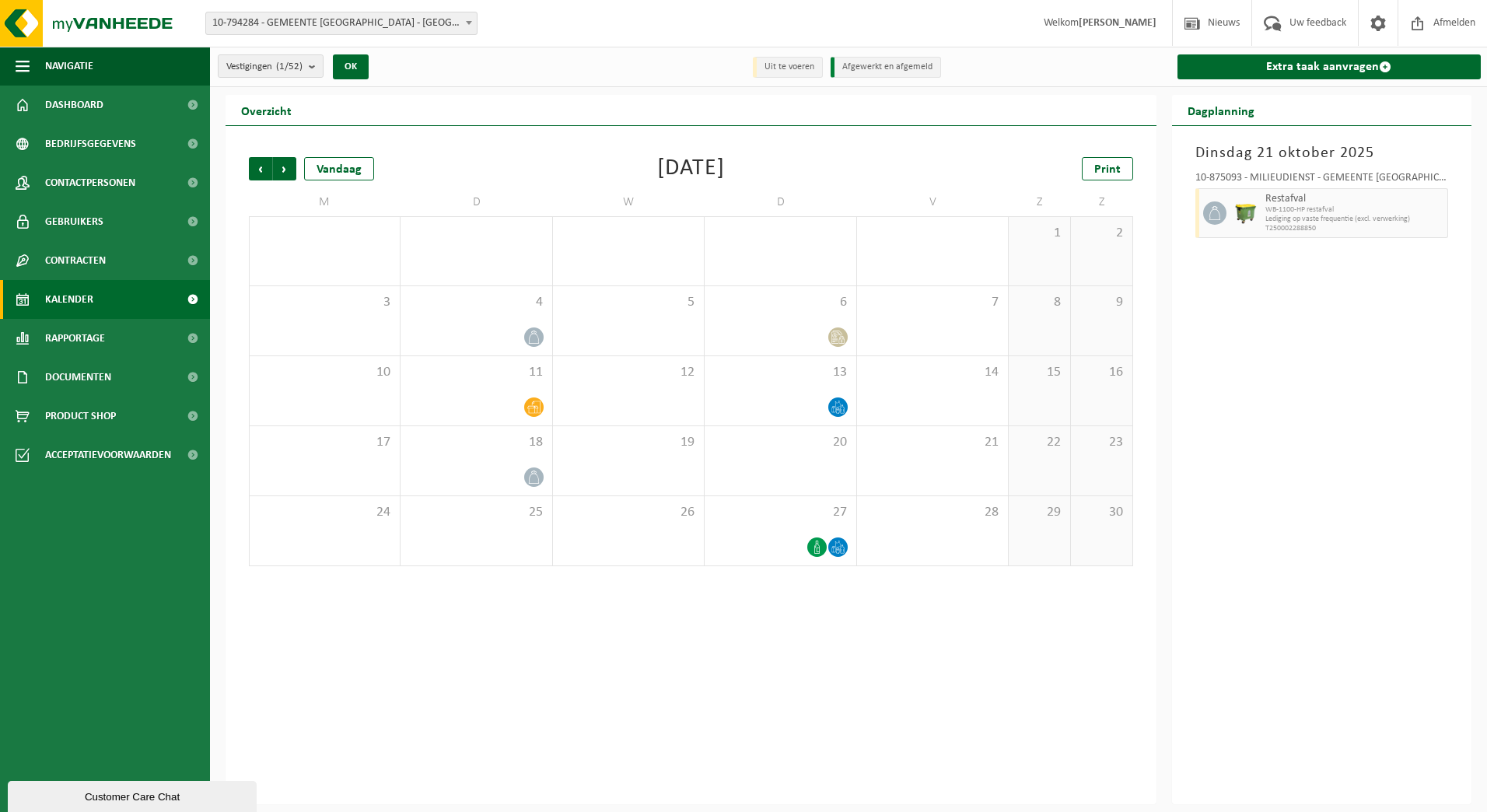
click at [290, 170] on span "Volgende" at bounding box center [285, 169] width 24 height 24
click at [288, 172] on span "Volgende" at bounding box center [285, 169] width 24 height 24
click at [260, 168] on span "Vorige" at bounding box center [261, 169] width 24 height 24
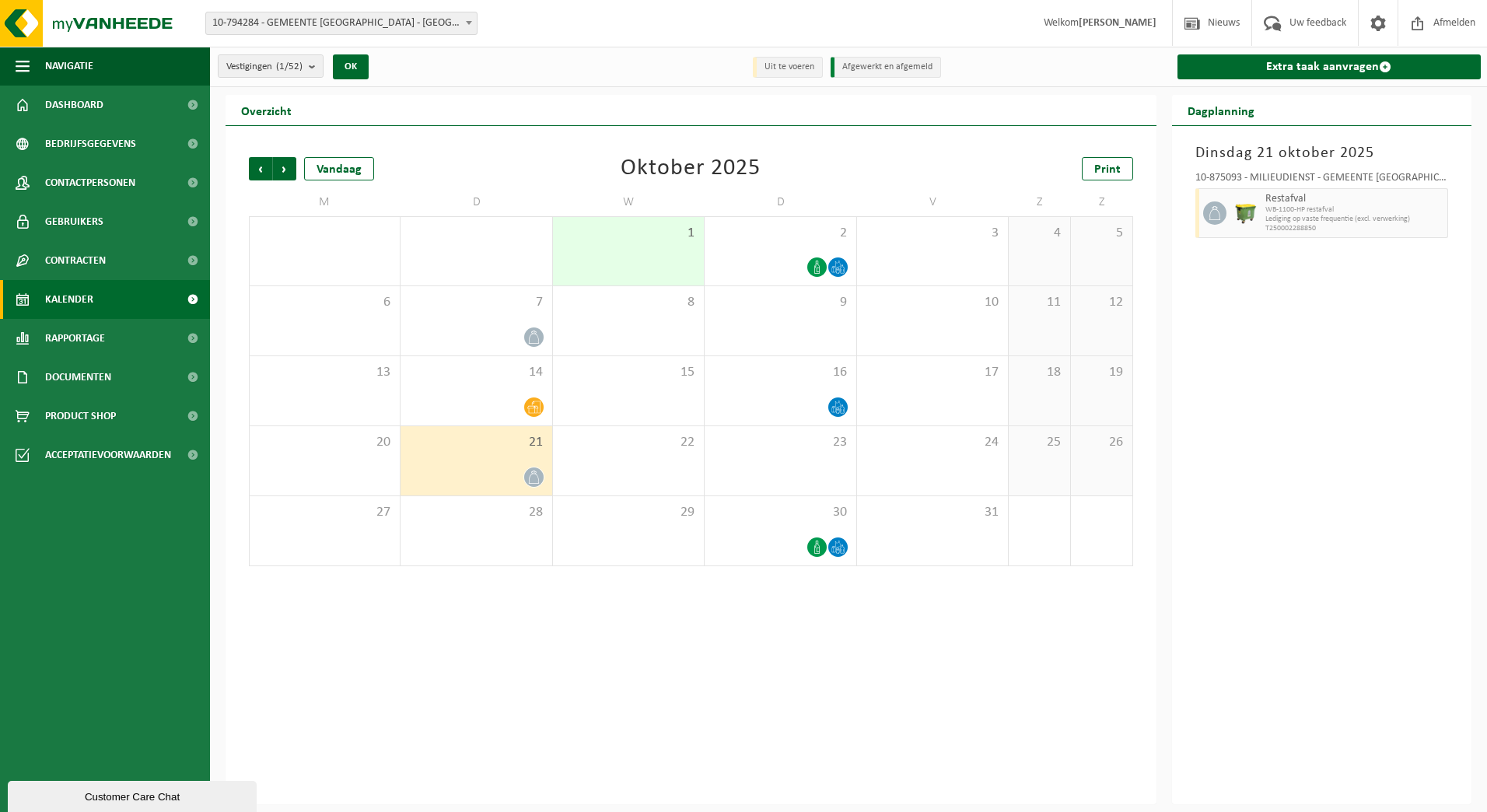
click at [1243, 586] on div "Dinsdag 21 oktober 2025 10-875093 - MILIEUDIENST - GEMEENTE BEVEREN - KOSTENPLA…" at bounding box center [1321, 466] width 300 height 678
